Goal: Check status: Check status

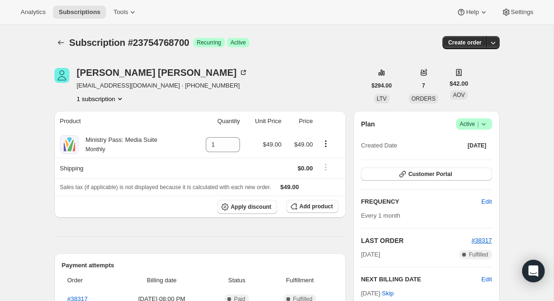
scroll to position [60, 0]
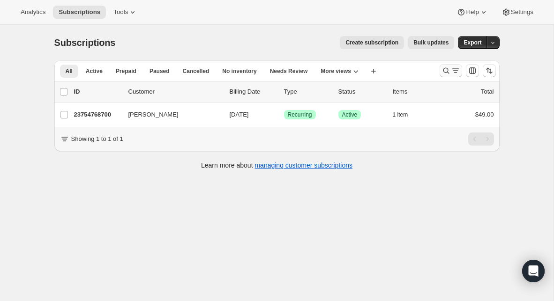
click at [447, 72] on icon "Search and filter results" at bounding box center [446, 71] width 6 height 6
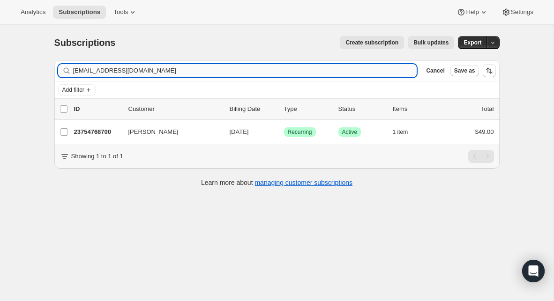
click at [246, 73] on input "[EMAIL_ADDRESS][DOMAIN_NAME]" at bounding box center [245, 70] width 344 height 13
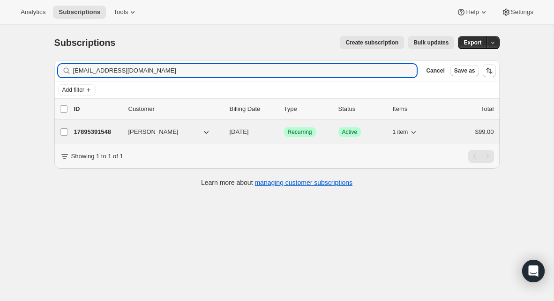
type input "[EMAIL_ADDRESS][DOMAIN_NAME]"
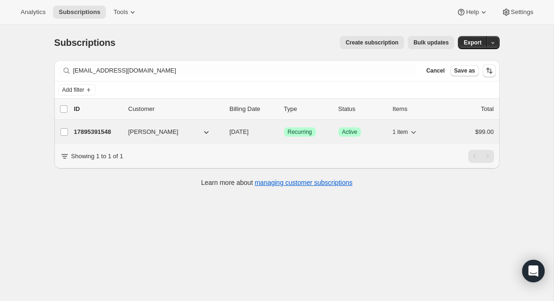
click at [103, 134] on p "17895391548" at bounding box center [97, 131] width 47 height 9
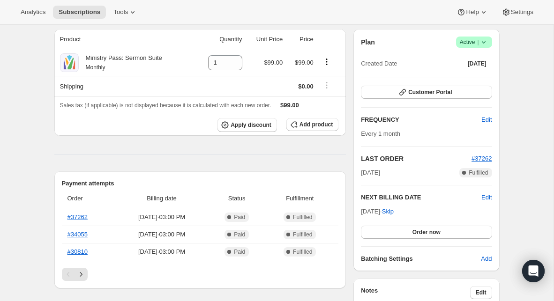
scroll to position [93, 0]
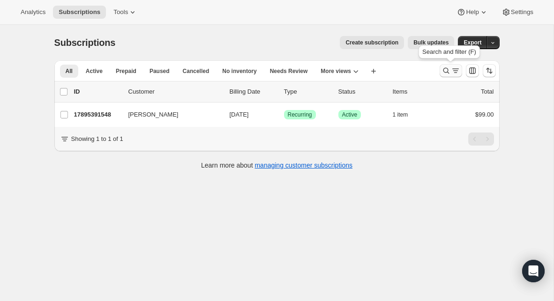
click at [445, 71] on icon "Search and filter results" at bounding box center [445, 70] width 9 height 9
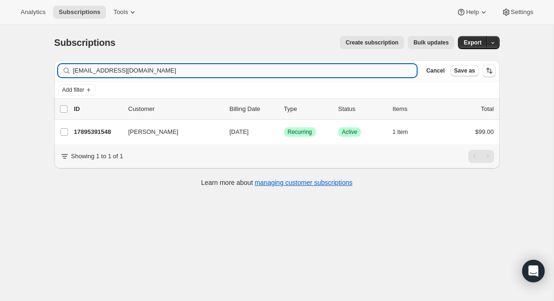
click at [216, 70] on input "[EMAIL_ADDRESS][DOMAIN_NAME]" at bounding box center [245, 70] width 344 height 13
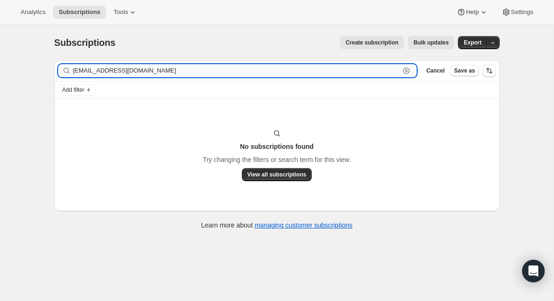
click at [115, 74] on input "[EMAIL_ADDRESS][DOMAIN_NAME]" at bounding box center [236, 70] width 327 height 13
paste input "[EMAIL_ADDRESS][DOMAIN_NAME]"
click at [129, 71] on input "[EMAIL_ADDRESS][DOMAIN_NAME]" at bounding box center [236, 70] width 327 height 13
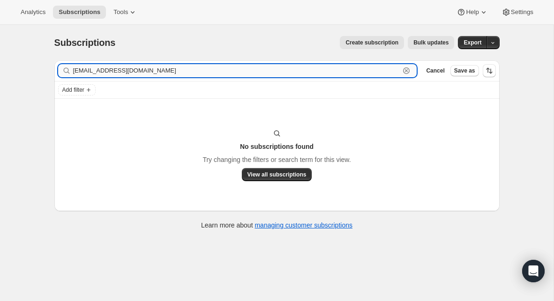
click at [129, 71] on input "[EMAIL_ADDRESS][DOMAIN_NAME]" at bounding box center [236, 70] width 327 height 13
paste input "thetotallifechurchcinc"
type input "[EMAIL_ADDRESS][DOMAIN_NAME]"
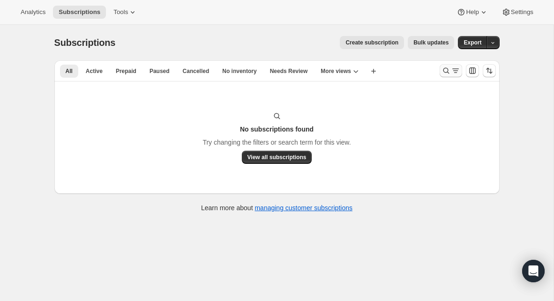
click at [439, 67] on button "Search and filter results" at bounding box center [450, 70] width 22 height 13
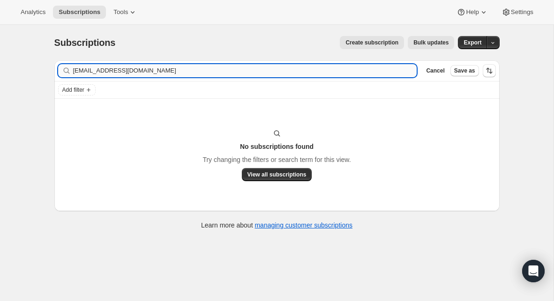
click at [140, 75] on input "[EMAIL_ADDRESS][DOMAIN_NAME]" at bounding box center [245, 70] width 344 height 13
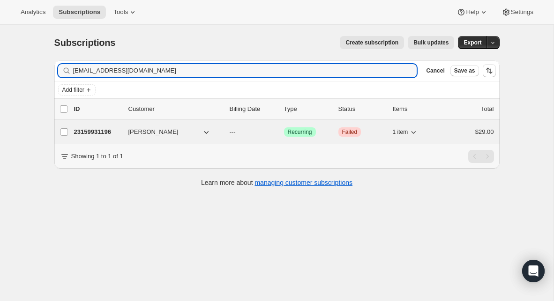
type input "[EMAIL_ADDRESS][DOMAIN_NAME]"
click at [93, 133] on p "23159931196" at bounding box center [97, 131] width 47 height 9
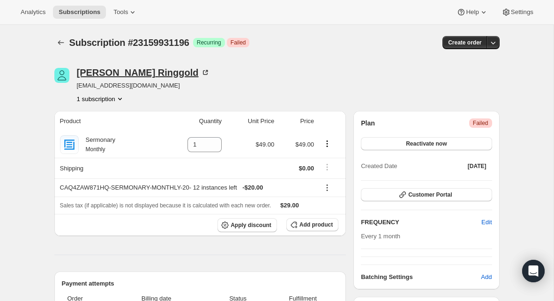
click at [140, 73] on div "Reggie Ringgold" at bounding box center [143, 72] width 133 height 9
